Goal: Task Accomplishment & Management: Manage account settings

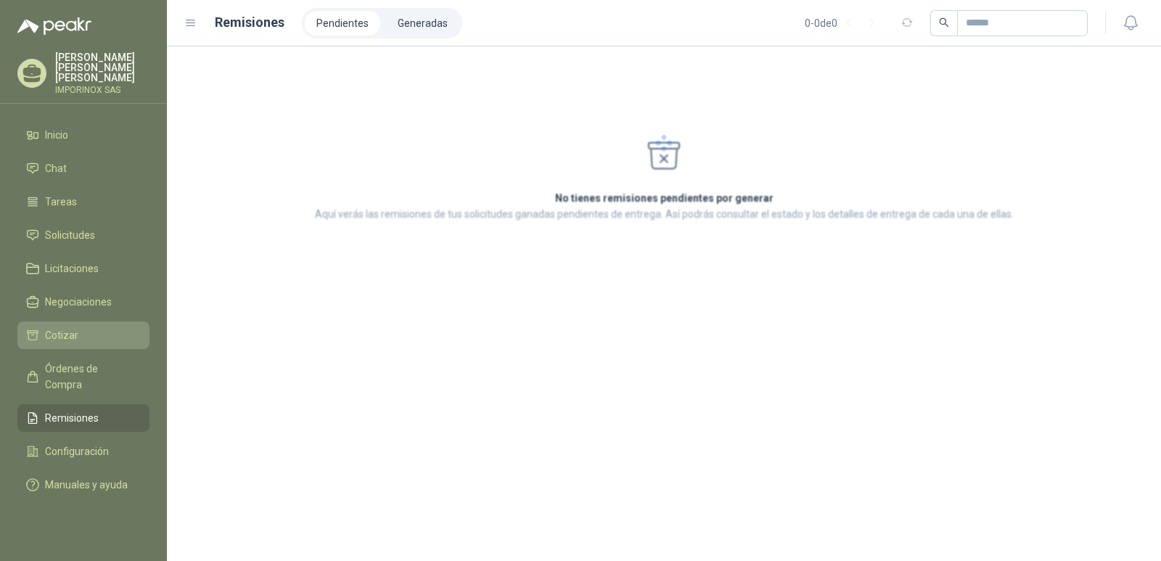
click at [51, 327] on span "Cotizar" at bounding box center [61, 335] width 33 height 16
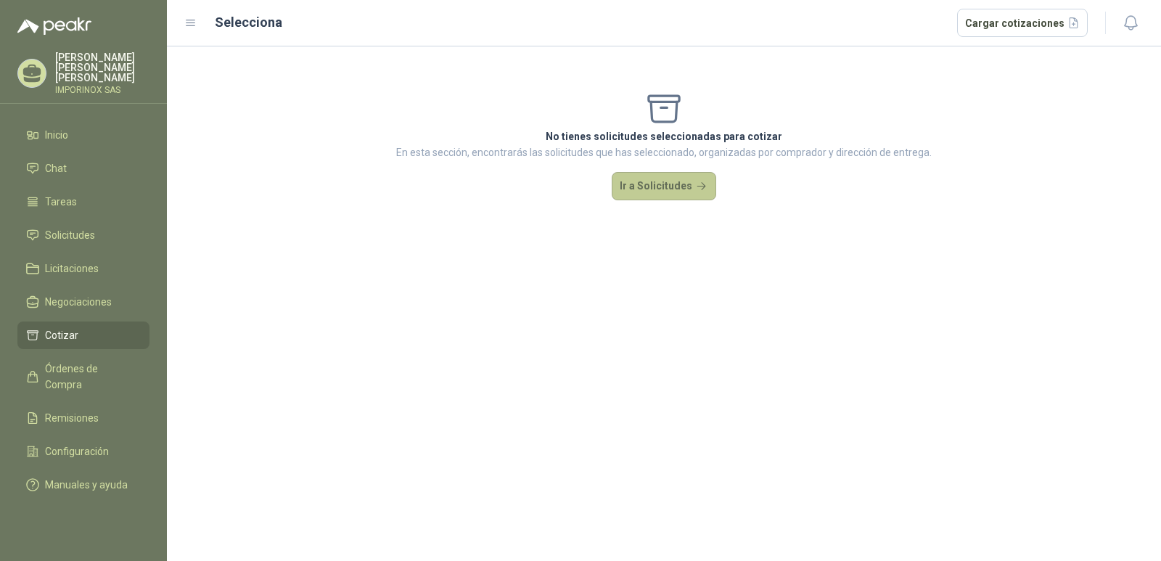
click at [666, 184] on button "Ir a Solicitudes" at bounding box center [664, 186] width 105 height 29
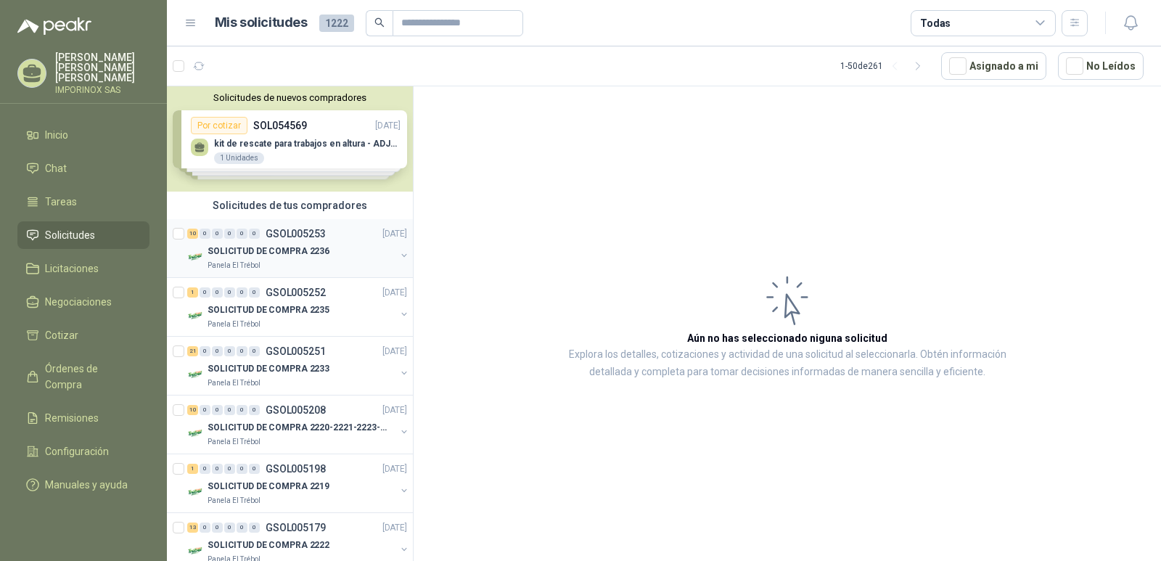
click at [260, 240] on div "10 0 0 0 0 0 GSOL005253 [DATE]" at bounding box center [298, 233] width 223 height 17
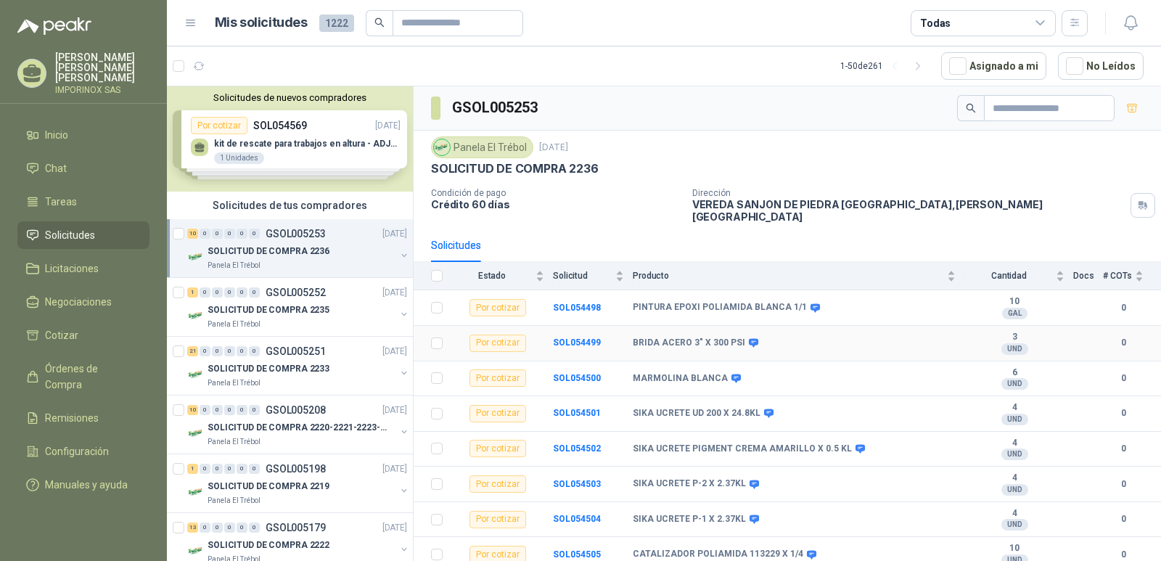
scroll to position [67, 0]
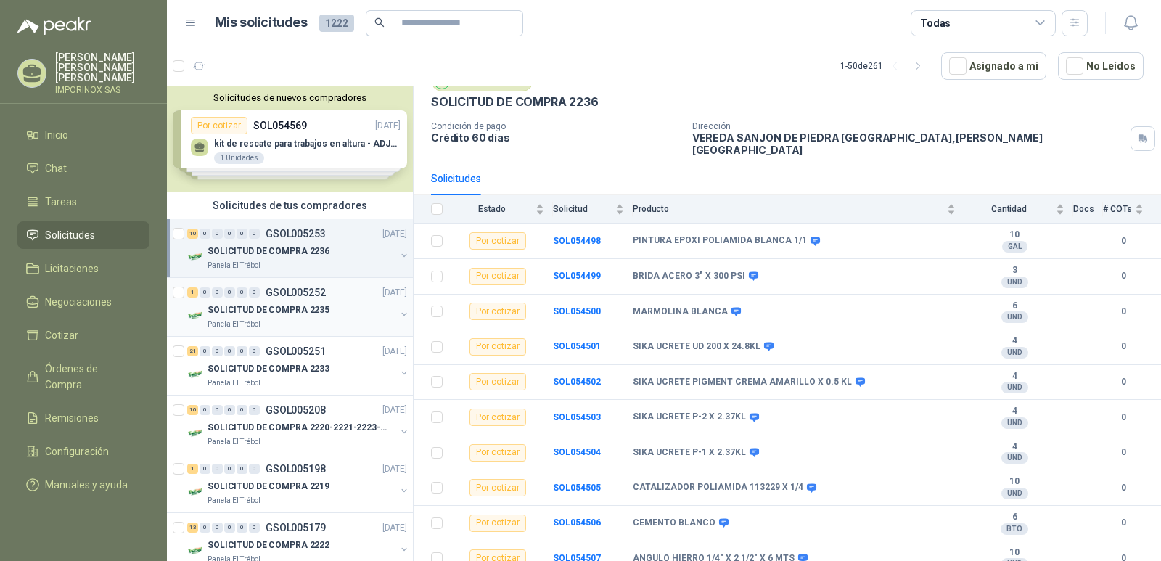
click at [278, 309] on p "SOLICITUD DE COMPRA 2235" at bounding box center [269, 310] width 122 height 14
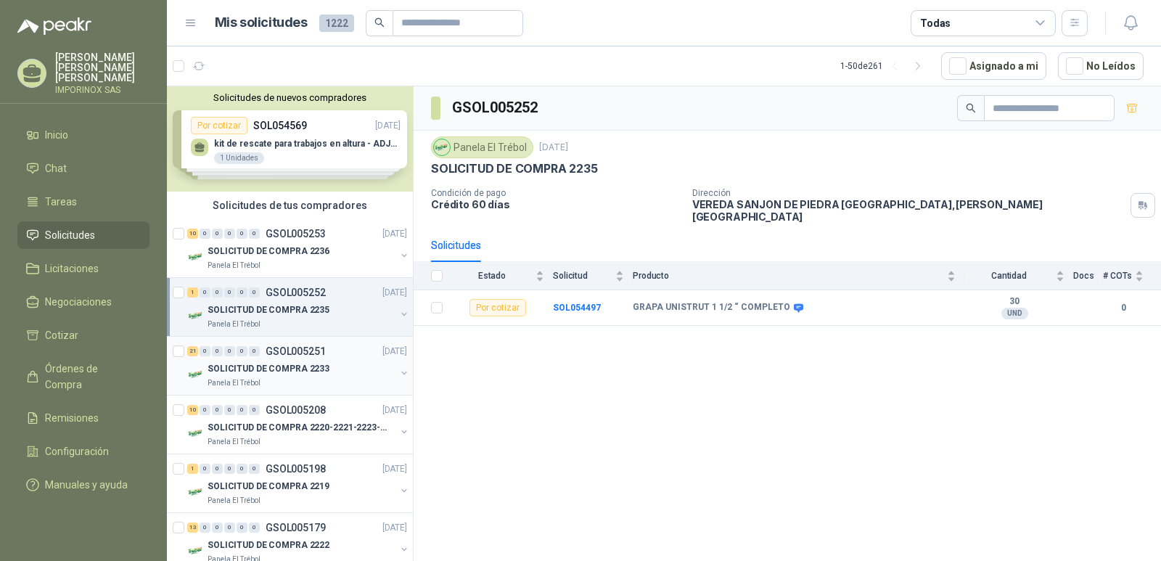
click at [256, 353] on div "0" at bounding box center [254, 351] width 11 height 10
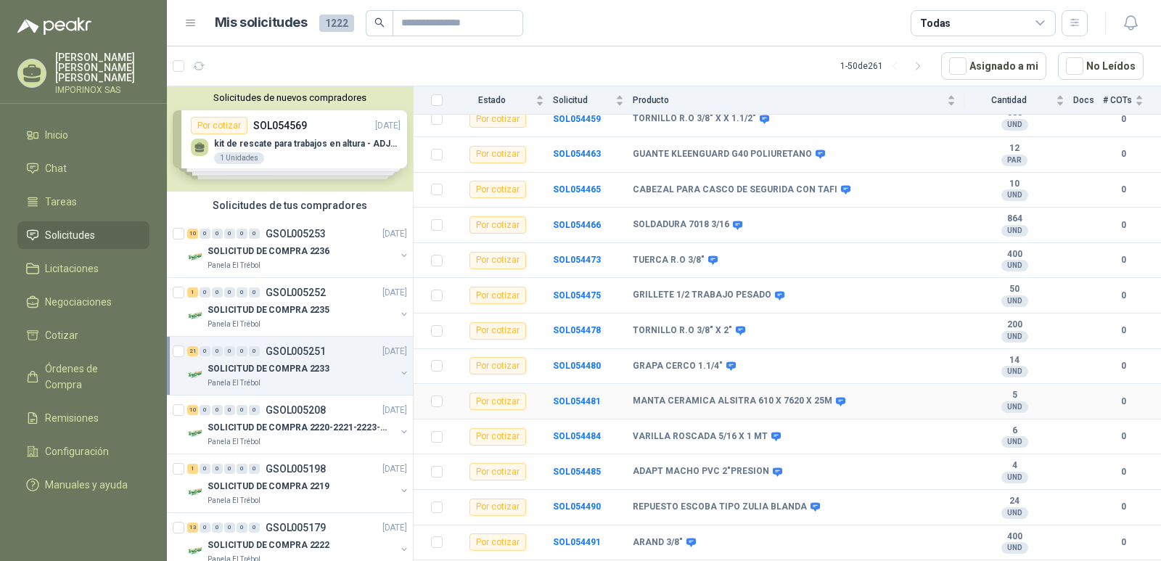
scroll to position [455, 0]
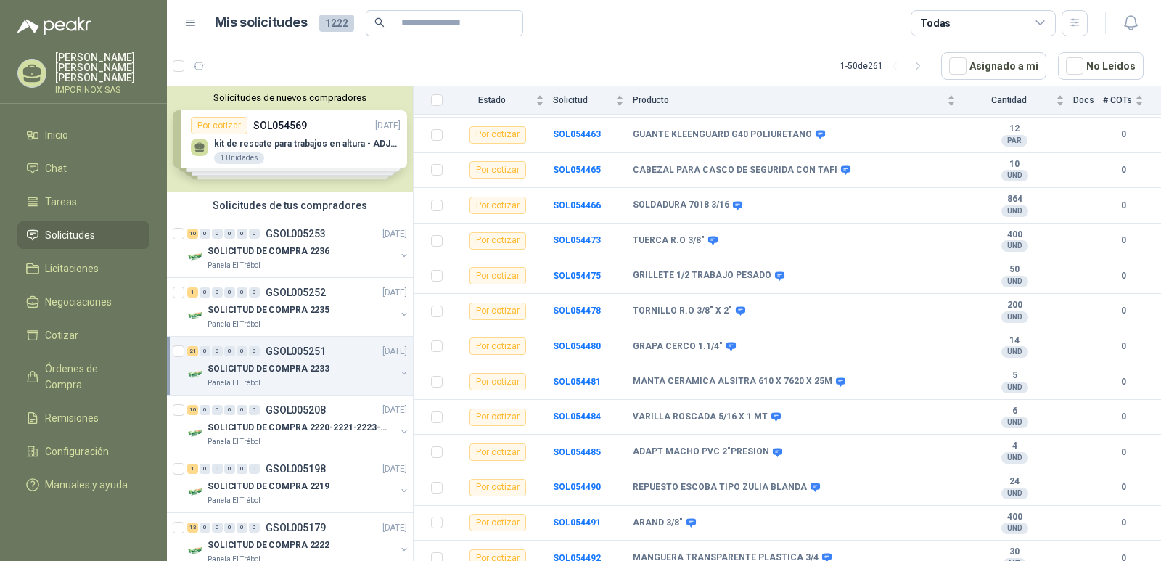
drag, startPoint x: 276, startPoint y: 428, endPoint x: 431, endPoint y: 422, distance: 155.4
click at [277, 428] on p "SOLICITUD DE COMPRA 2220-2221-2223-2224" at bounding box center [298, 428] width 181 height 14
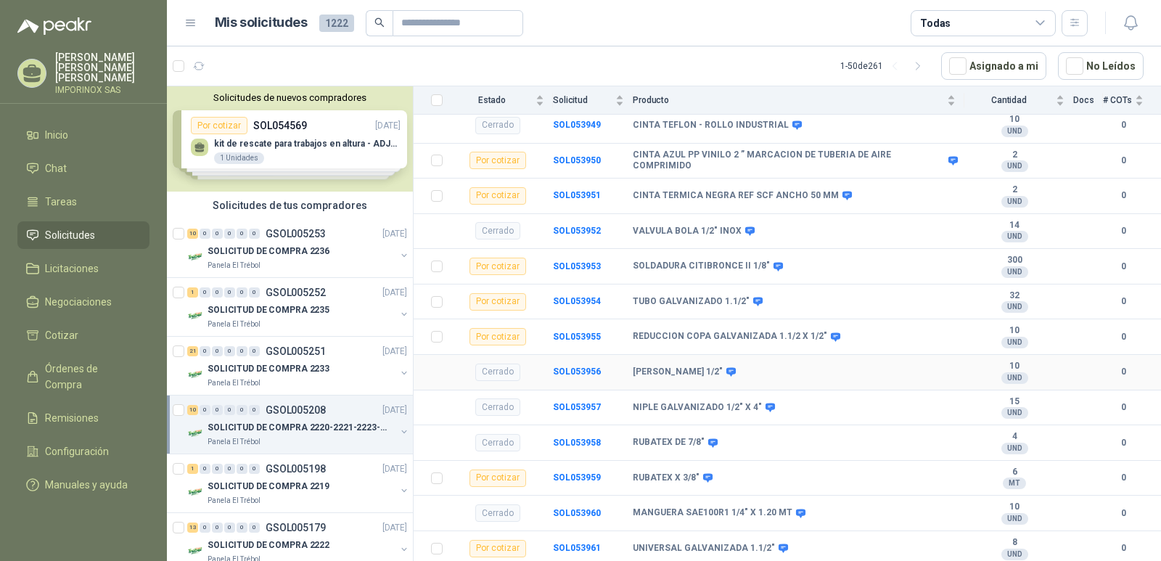
scroll to position [290, 0]
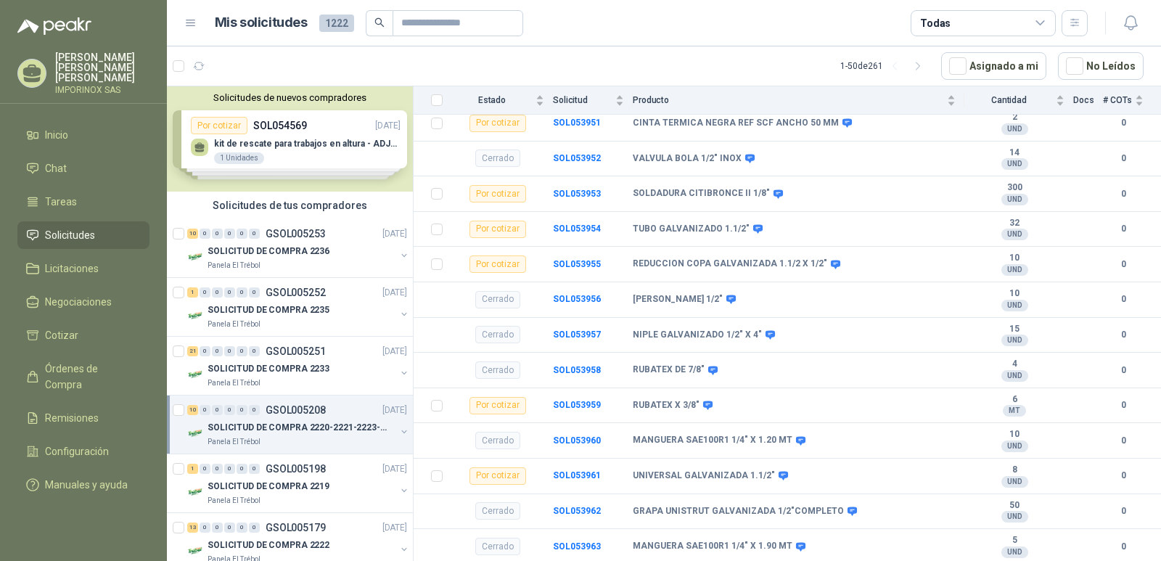
click at [267, 139] on div "Solicitudes de nuevos compradores Por cotizar SOL054569 [DATE] kit de rescate p…" at bounding box center [290, 138] width 246 height 105
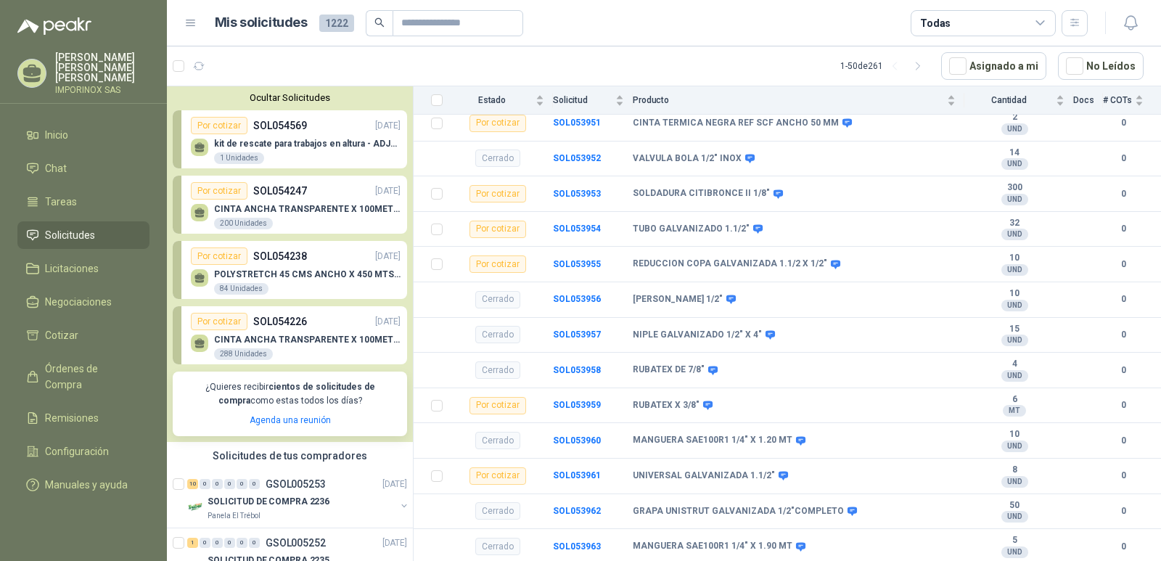
click at [310, 97] on button "Ocultar Solicitudes" at bounding box center [290, 97] width 234 height 11
